Goal: Information Seeking & Learning: Learn about a topic

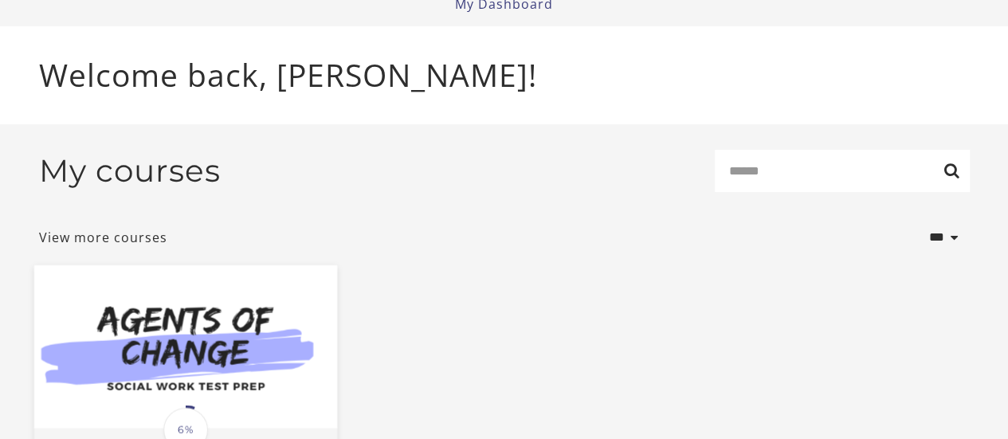
scroll to position [159, 0]
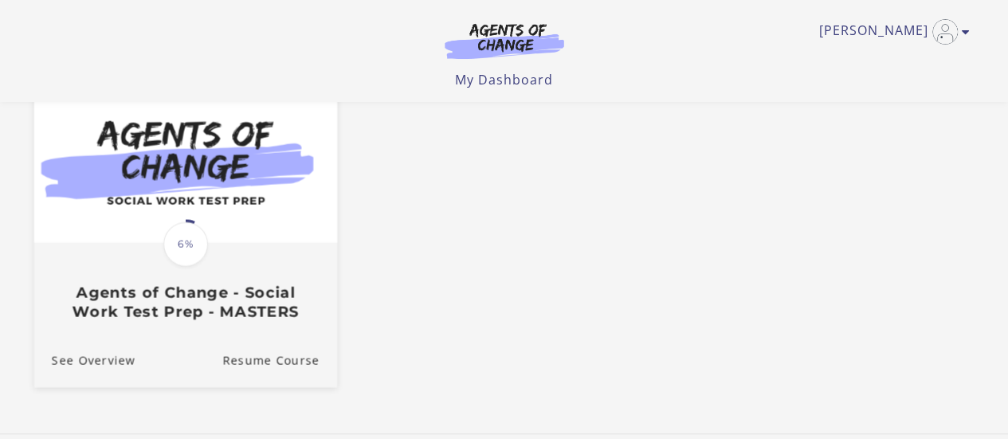
click at [161, 312] on h3 "Agents of Change - Social Work Test Prep - MASTERS" at bounding box center [185, 302] width 268 height 37
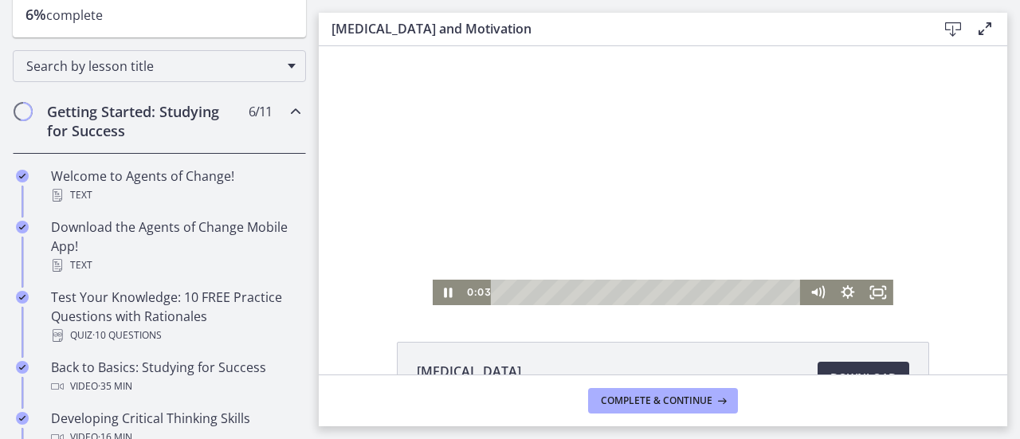
scroll to position [239, 0]
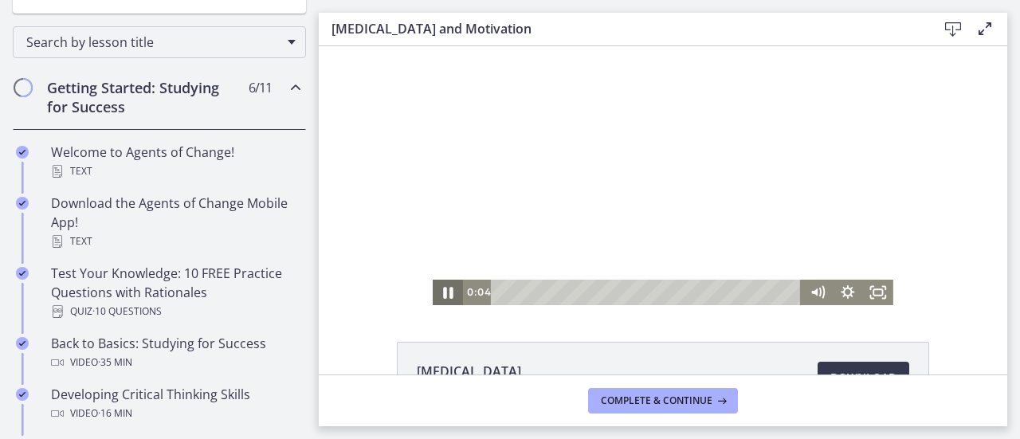
click at [442, 288] on icon "Pause" at bounding box center [448, 292] width 37 height 30
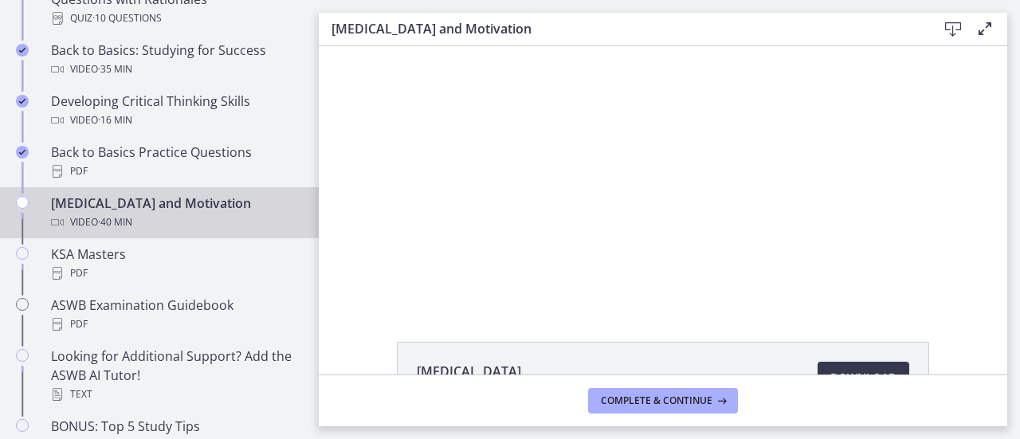
scroll to position [558, 0]
